Goal: Book appointment/travel/reservation

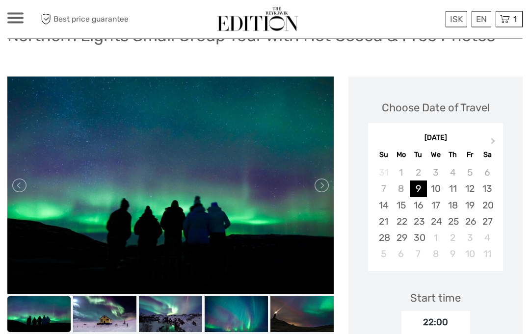
scroll to position [100, 0]
click at [469, 189] on div "12" at bounding box center [469, 189] width 17 height 16
click at [454, 185] on div "11" at bounding box center [452, 189] width 17 height 16
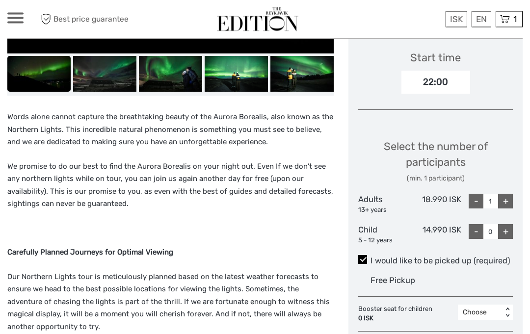
scroll to position [341, 0]
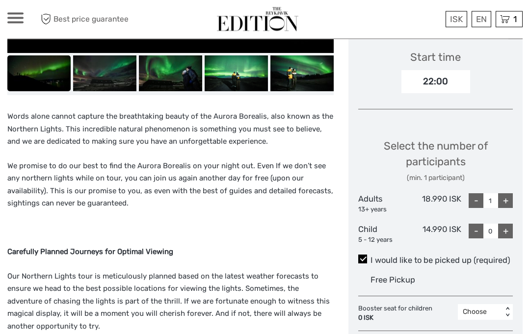
click at [505, 195] on div "+" at bounding box center [505, 201] width 15 height 15
type input "2"
click at [508, 224] on div "+" at bounding box center [505, 231] width 15 height 15
type input "1"
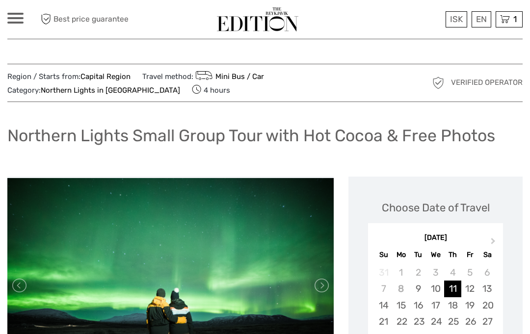
scroll to position [0, 0]
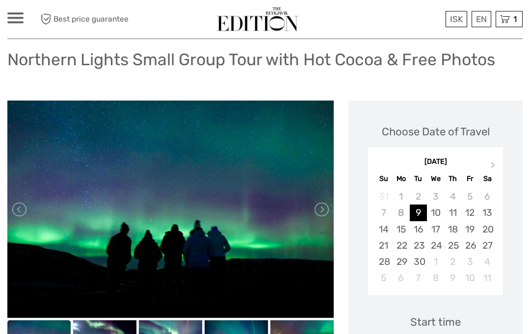
scroll to position [76, 0]
click at [325, 213] on link at bounding box center [321, 210] width 16 height 16
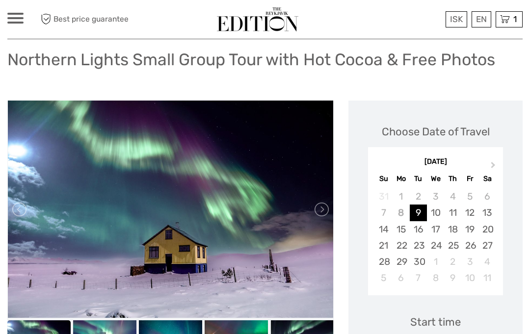
click at [323, 202] on link at bounding box center [321, 210] width 16 height 16
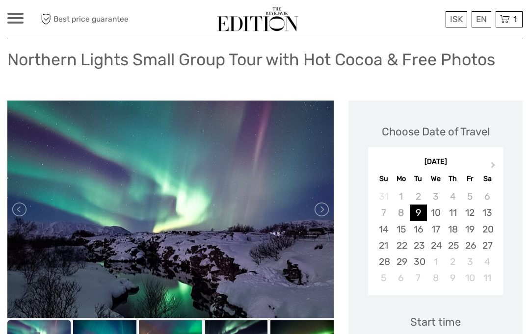
click at [319, 203] on link at bounding box center [321, 210] width 16 height 16
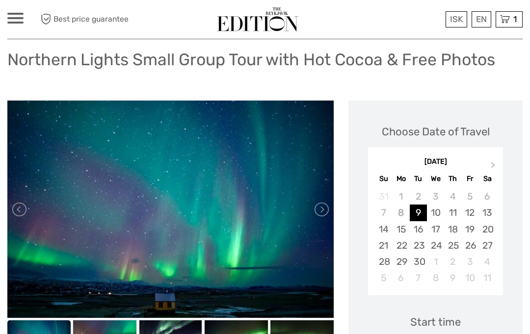
click at [318, 212] on link at bounding box center [321, 210] width 16 height 16
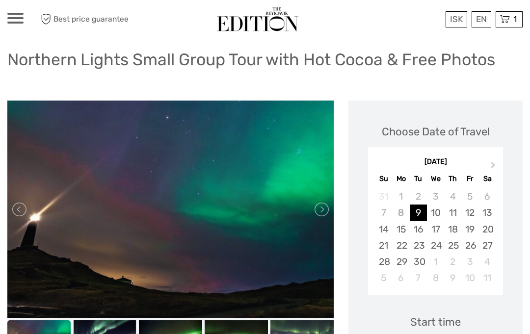
click at [321, 207] on link at bounding box center [321, 210] width 16 height 16
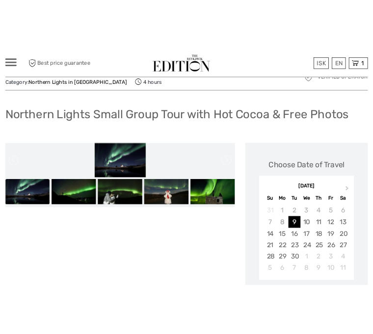
scroll to position [0, 0]
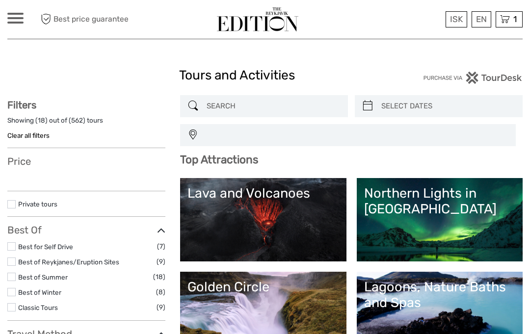
select select
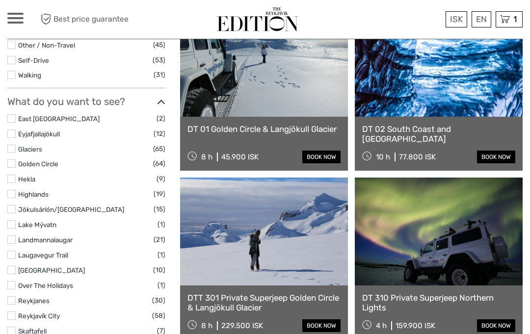
select select
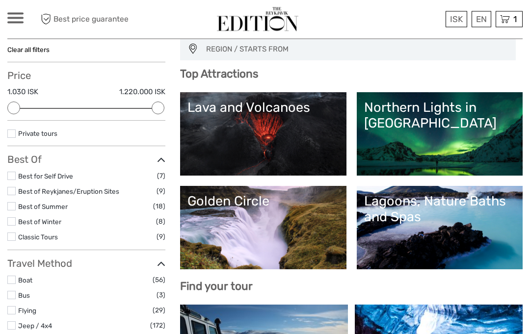
scroll to position [91, 0]
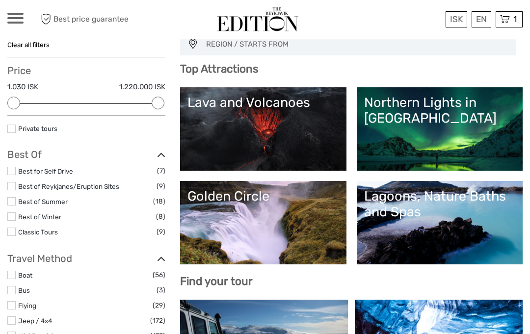
click at [36, 229] on link "Classic Tours" at bounding box center [38, 232] width 40 height 8
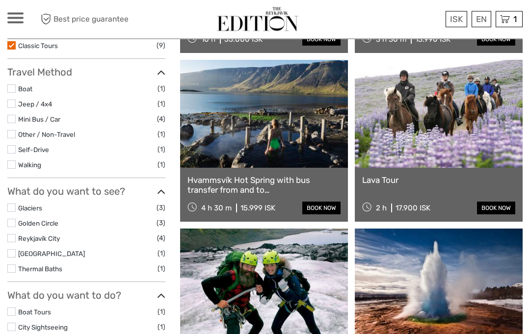
scroll to position [260, 0]
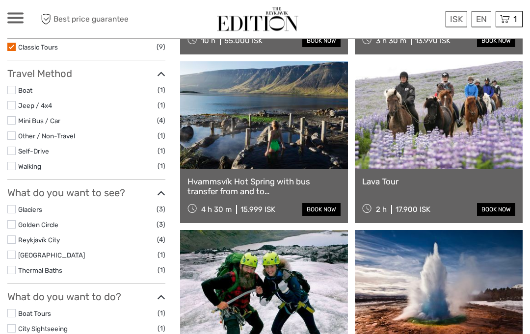
click at [19, 117] on link "Mini Bus / Car" at bounding box center [39, 121] width 42 height 8
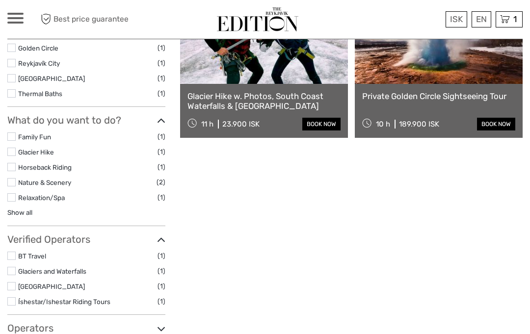
scroll to position [343, 0]
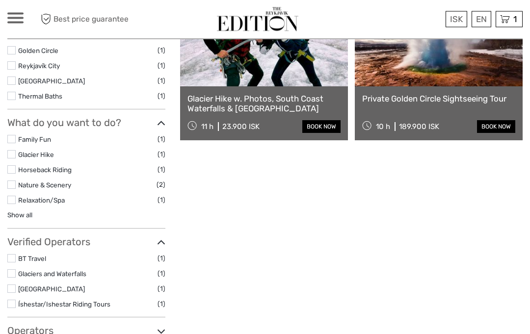
click at [482, 81] on link at bounding box center [439, 33] width 168 height 108
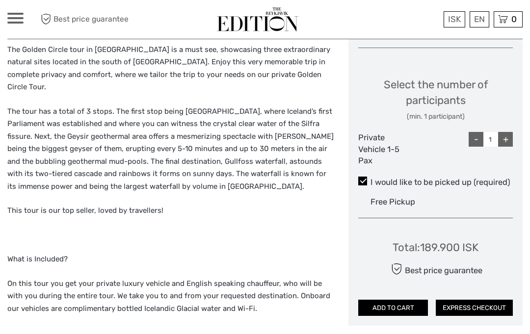
scroll to position [407, 0]
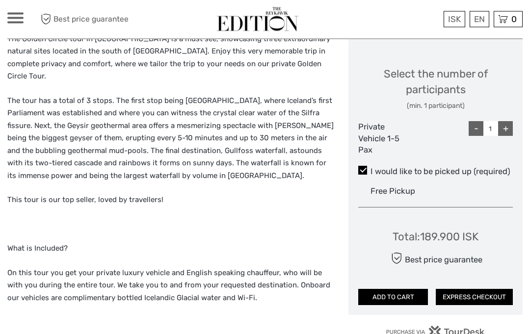
click at [511, 122] on div "+" at bounding box center [505, 129] width 15 height 15
click at [512, 124] on div "+" at bounding box center [505, 128] width 15 height 15
type input "3"
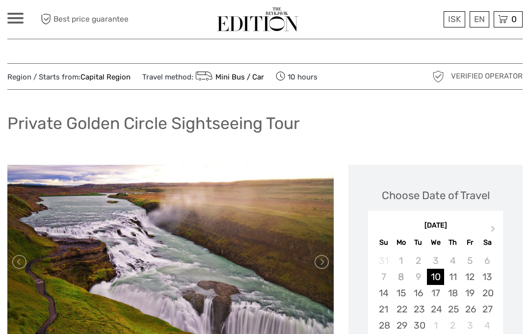
scroll to position [0, 0]
